Goal: Task Accomplishment & Management: Manage account settings

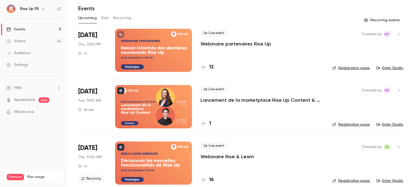
scroll to position [27, 0]
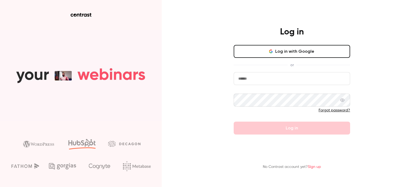
type input "**********"
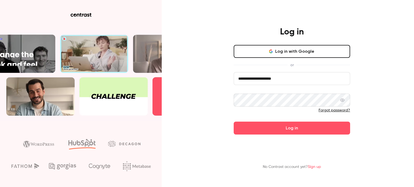
click at [293, 79] on input "**********" at bounding box center [292, 78] width 116 height 13
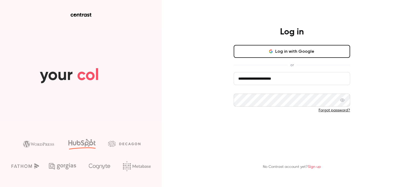
click at [254, 126] on button "Log in" at bounding box center [292, 128] width 116 height 13
